Goal: Task Accomplishment & Management: Manage account settings

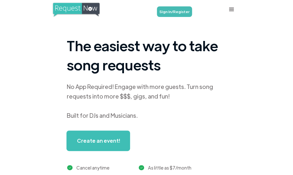
click at [185, 11] on link "Sign In/Register" at bounding box center [174, 11] width 35 height 11
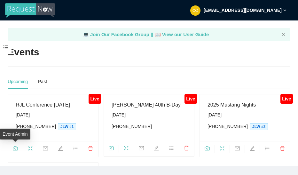
click at [18, 147] on span "camera" at bounding box center [15, 149] width 15 height 7
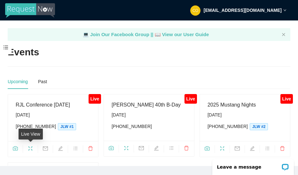
click at [34, 150] on span "fullscreen" at bounding box center [30, 149] width 15 height 7
